Goal: Communication & Community: Answer question/provide support

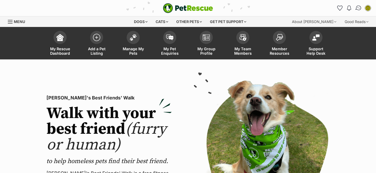
click at [356, 8] on img "Conversations" at bounding box center [358, 8] width 7 height 7
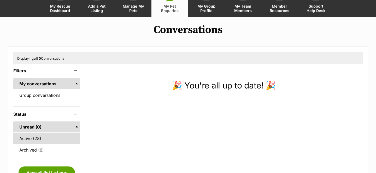
click at [39, 139] on link "Active (28)" at bounding box center [46, 138] width 67 height 11
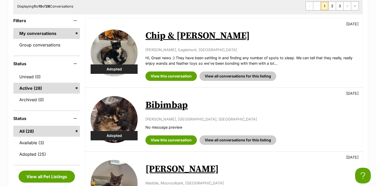
scroll to position [103, 0]
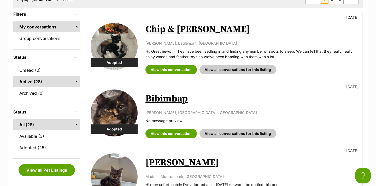
click at [172, 100] on link "Bibimbap" at bounding box center [166, 99] width 42 height 12
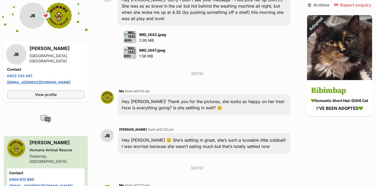
scroll to position [1990, 0]
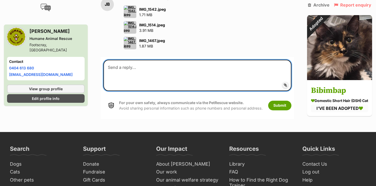
click at [140, 91] on textarea at bounding box center [197, 75] width 188 height 31
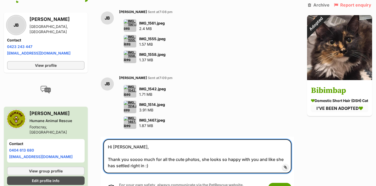
scroll to position [1917, 0]
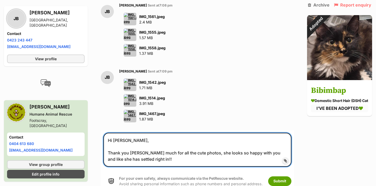
click at [267, 133] on textarea "Hi [PERSON_NAME], Thank you [PERSON_NAME] much for all the cute photos, she loo…" at bounding box center [197, 150] width 188 height 34
click at [179, 133] on textarea "Hi [PERSON_NAME], Thank you soooo much for all the cute photos, she looks so ha…" at bounding box center [197, 150] width 188 height 34
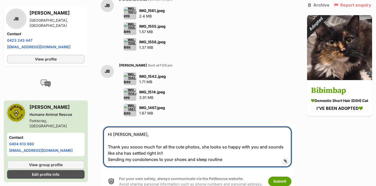
scroll to position [1923, 0]
click at [185, 127] on textarea "Hi Jess, Thank you soooo much for all the cute photos, she looks so happy with …" at bounding box center [197, 147] width 188 height 40
click at [255, 127] on textarea "Hi Jess, Thank you soooo much for all the cute photos, she looks so happy with …" at bounding box center [197, 147] width 188 height 40
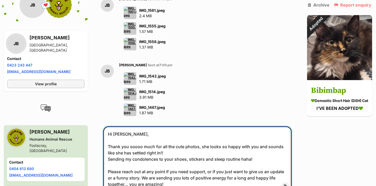
click at [130, 147] on textarea "Hi Jess, Thank you soooo much for all the cute photos, she looks so happy with …" at bounding box center [197, 159] width 188 height 65
click at [105, 127] on textarea "Hi Jess, Thank you soooo much for all the cute photos, she looks so happy with …" at bounding box center [197, 159] width 188 height 65
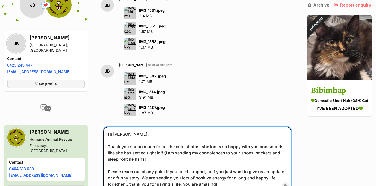
click at [149, 127] on textarea "Hi Jess, Thank you soooo much for all the cute photos, she looks so happy with …" at bounding box center [197, 159] width 188 height 65
click at [206, 133] on textarea "Hi Jess, Thank you soooo much for all the cute photos, she looks so happy with …" at bounding box center [197, 159] width 188 height 65
click at [171, 146] on textarea "Hi Jess, Thank you soooo much for all the cute photos, she looks so happy with …" at bounding box center [197, 159] width 188 height 65
type textarea "Hi Jess, Thank you soooo much for all the cute photos, she looks so happy with …"
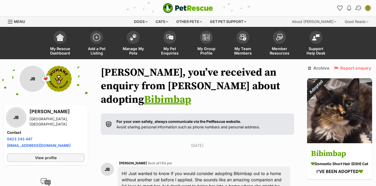
click at [355, 8] on link "Conversations" at bounding box center [358, 8] width 11 height 11
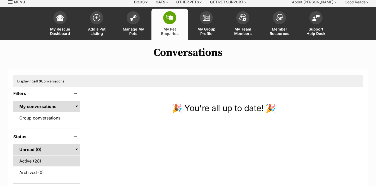
scroll to position [26, 0]
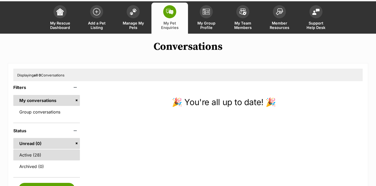
click at [36, 152] on link "Active (28)" at bounding box center [46, 155] width 67 height 11
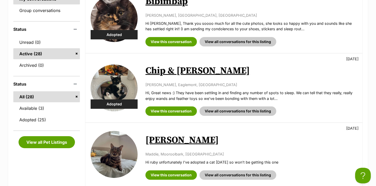
scroll to position [143, 0]
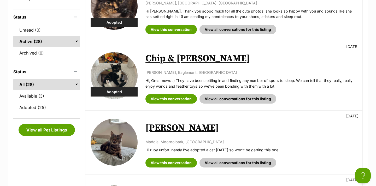
click at [171, 58] on link "Chip & Dale" at bounding box center [197, 59] width 104 height 12
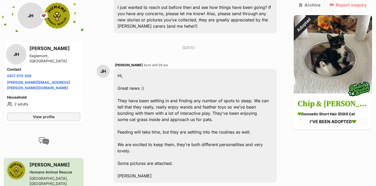
scroll to position [2734, 0]
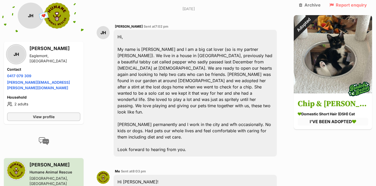
scroll to position [0, 0]
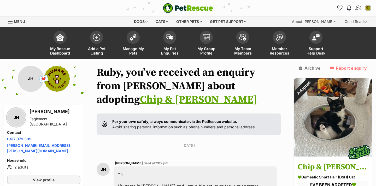
type textarea "Thank you so much for the update, Jackie! Sounds like things are going well so …"
click at [359, 9] on img "Conversations" at bounding box center [358, 8] width 7 height 7
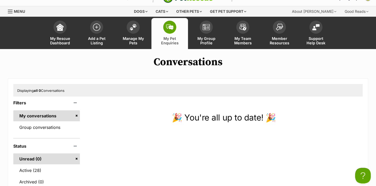
scroll to position [27, 0]
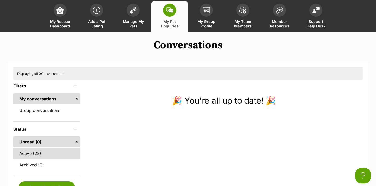
click at [43, 152] on link "Active (28)" at bounding box center [46, 153] width 67 height 11
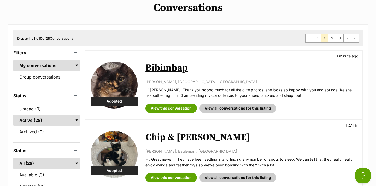
click at [165, 67] on link "Bibimbap" at bounding box center [166, 68] width 42 height 12
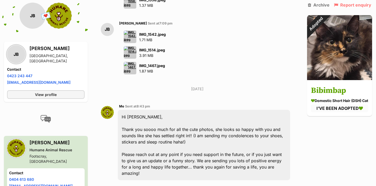
scroll to position [1961, 0]
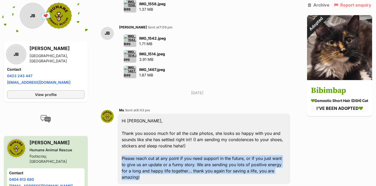
drag, startPoint x: 142, startPoint y: 140, endPoint x: 121, endPoint y: 119, distance: 30.1
click at [121, 119] on div "Hi Jess, Thank you soooo much for all the cute photos, she looks so happy with …" at bounding box center [204, 149] width 172 height 71
copy div "Please reach out at any point if you need support in the future, or if you just…"
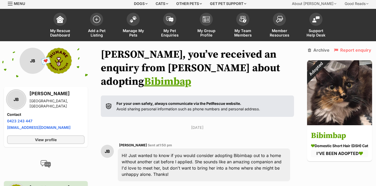
scroll to position [0, 0]
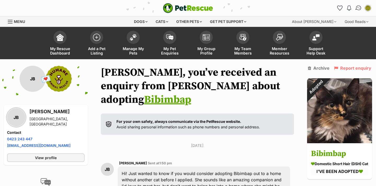
click at [359, 9] on img "Conversations" at bounding box center [358, 8] width 7 height 7
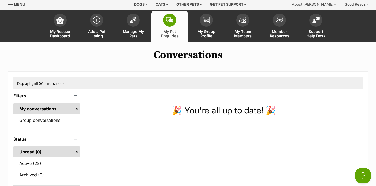
scroll to position [38, 0]
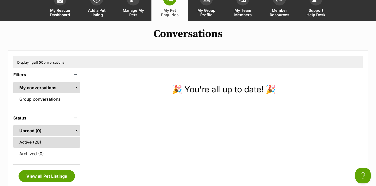
click at [45, 142] on link "Active (28)" at bounding box center [46, 142] width 67 height 11
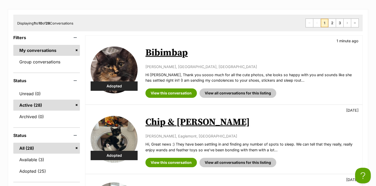
scroll to position [106, 0]
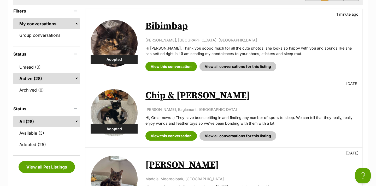
click at [159, 99] on link "Chip & [PERSON_NAME]" at bounding box center [197, 96] width 104 height 12
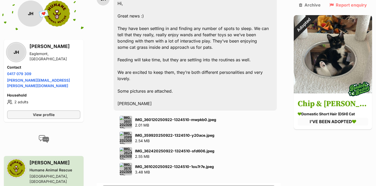
scroll to position [2802, 0]
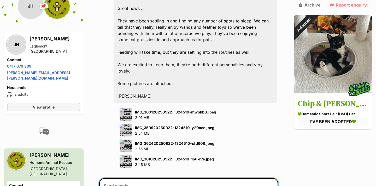
type textarea "H"
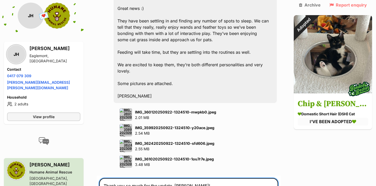
paste textarea "Please reach out at any point if you need support in the future, or if you just…"
drag, startPoint x: 212, startPoint y: 149, endPoint x: 204, endPoint y: 148, distance: 8.1
drag, startPoint x: 214, startPoint y: 148, endPoint x: 189, endPoint y: 147, distance: 24.3
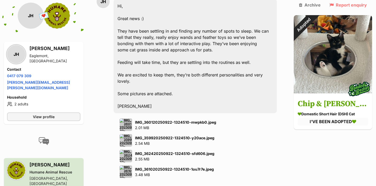
scroll to position [2812, 0]
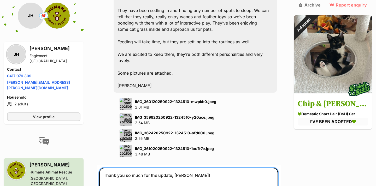
type textarea "Thank you so much for the update, [PERSON_NAME]! It sounds like things are goin…"
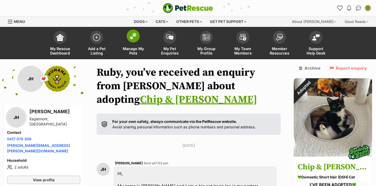
click at [136, 37] on img at bounding box center [133, 36] width 7 height 7
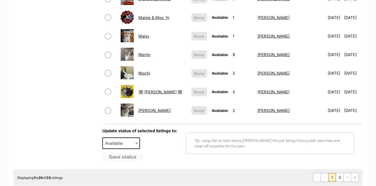
scroll to position [392, 0]
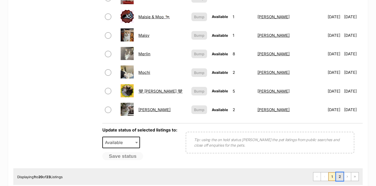
click at [341, 175] on link "2" at bounding box center [339, 177] width 7 height 8
